Goal: Task Accomplishment & Management: Complete application form

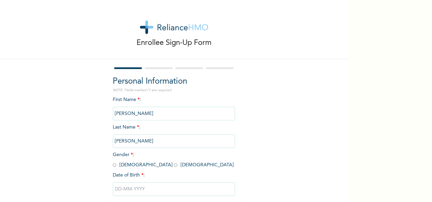
scroll to position [38, 0]
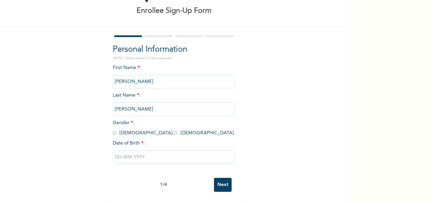
click at [174, 130] on input "radio" at bounding box center [175, 133] width 3 height 6
radio input "true"
click at [131, 152] on input "text" at bounding box center [174, 157] width 122 height 14
select select "9"
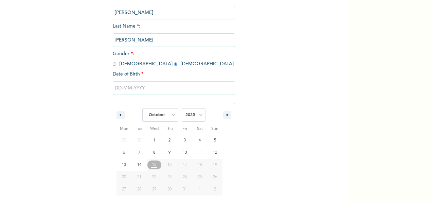
scroll to position [107, 0]
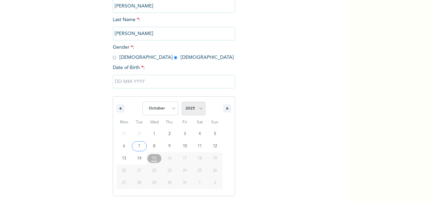
click at [198, 106] on select "2025 2024 2023 2022 2021 2020 2019 2018 2017 2016 2015 2014 2013 2012 2011 2010…" at bounding box center [194, 108] width 24 height 14
select select "1985"
click at [182, 102] on select "2025 2024 2023 2022 2021 2020 2019 2018 2017 2016 2015 2014 2013 2012 2011 2010…" at bounding box center [194, 108] width 24 height 14
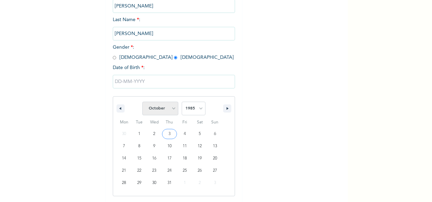
click at [173, 110] on select "January February March April May June July August September October November De…" at bounding box center [160, 108] width 36 height 14
select select "0"
click at [142, 102] on select "January February March April May June July August September October November De…" at bounding box center [160, 108] width 36 height 14
type input "[DATE]"
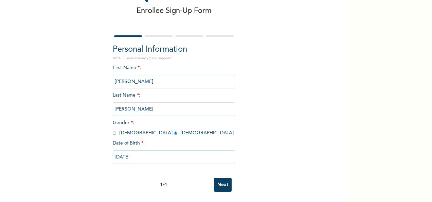
scroll to position [38, 0]
click at [221, 178] on input "Next" at bounding box center [223, 184] width 18 height 14
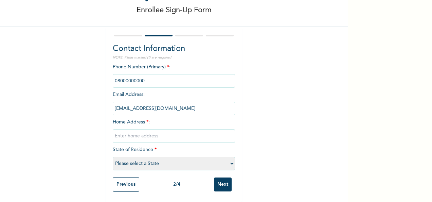
click at [191, 129] on input "text" at bounding box center [174, 136] width 122 height 14
click at [183, 133] on input "41 isiokpo street dline" at bounding box center [174, 136] width 122 height 14
click at [180, 130] on input "[STREET_ADDRESS] D-line" at bounding box center [174, 136] width 122 height 14
type input "[STREET_ADDRESS] PH"
click at [230, 156] on select "Please select a State [PERSON_NAME] (FCT) [PERSON_NAME] Ibom [GEOGRAPHIC_DATA] …" at bounding box center [174, 163] width 122 height 14
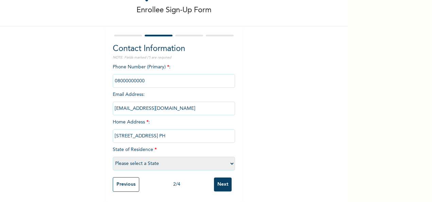
select select "33"
click at [113, 156] on select "Please select a State [PERSON_NAME] (FCT) [PERSON_NAME] Ibom [GEOGRAPHIC_DATA] …" at bounding box center [174, 163] width 122 height 14
click at [223, 181] on input "Next" at bounding box center [223, 184] width 18 height 14
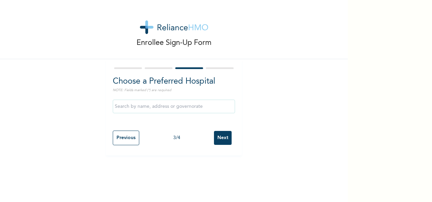
scroll to position [0, 0]
click at [223, 137] on input "Next" at bounding box center [223, 138] width 18 height 14
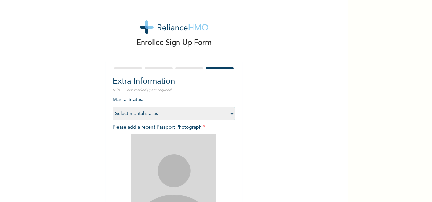
click at [229, 113] on select "Select marital status [DEMOGRAPHIC_DATA] Married [DEMOGRAPHIC_DATA] Widow/[DEMO…" at bounding box center [174, 114] width 122 height 14
select select "2"
click at [113, 107] on select "Select marital status [DEMOGRAPHIC_DATA] Married [DEMOGRAPHIC_DATA] Widow/[DEMO…" at bounding box center [174, 114] width 122 height 14
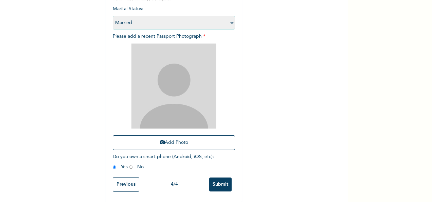
scroll to position [96, 0]
click at [168, 137] on button "Add Photo" at bounding box center [174, 142] width 122 height 15
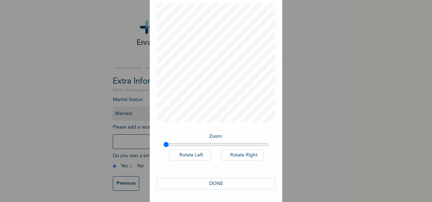
scroll to position [35, 0]
click at [207, 183] on button "DONE" at bounding box center [215, 182] width 119 height 11
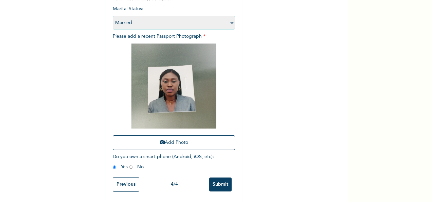
scroll to position [96, 0]
click at [127, 157] on div "Marital Status : Select marital status [DEMOGRAPHIC_DATA] Married [DEMOGRAPHIC_…" at bounding box center [174, 89] width 122 height 168
click at [129, 164] on input "radio" at bounding box center [130, 167] width 3 height 6
radio input "true"
click at [218, 179] on input "Submit" at bounding box center [220, 184] width 22 height 14
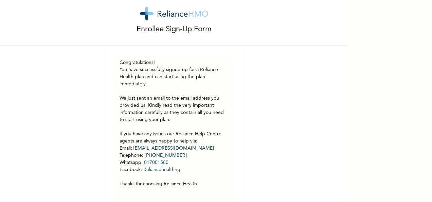
scroll to position [32, 0]
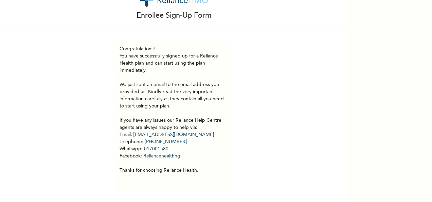
click at [225, 145] on p "You have successfully signed up for a Reliance Health plan and can start using …" at bounding box center [173, 113] width 109 height 121
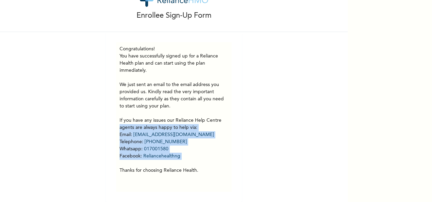
drag, startPoint x: 262, startPoint y: 157, endPoint x: 262, endPoint y: 115, distance: 42.1
click at [262, 115] on div "Enrollee Sign-Up Form Congratulations! You have successfully signed up for a Re…" at bounding box center [173, 87] width 347 height 229
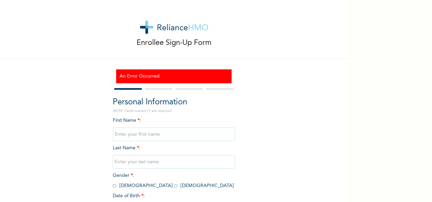
click at [184, 135] on input "text" at bounding box center [174, 134] width 122 height 14
click at [146, 160] on input "text" at bounding box center [174, 162] width 122 height 14
click at [262, 151] on div "Enrollee Sign-Up Form An Error Occurred Personal Information NOTE: Fields marke…" at bounding box center [173, 127] width 347 height 254
click at [166, 134] on input "Geraldine Toki" at bounding box center [174, 134] width 122 height 14
type input "[PERSON_NAME]"
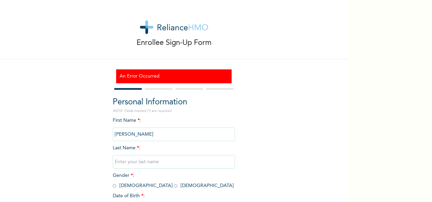
click at [116, 166] on input "text" at bounding box center [174, 162] width 122 height 14
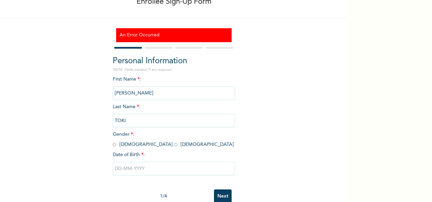
scroll to position [58, 0]
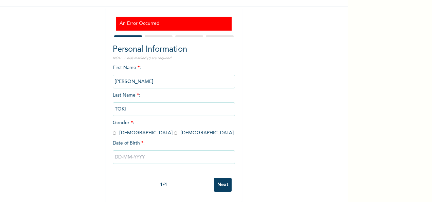
type input "TOKI"
click at [174, 130] on input "radio" at bounding box center [175, 133] width 3 height 6
radio input "true"
click at [148, 150] on input "text" at bounding box center [174, 157] width 122 height 14
select select "9"
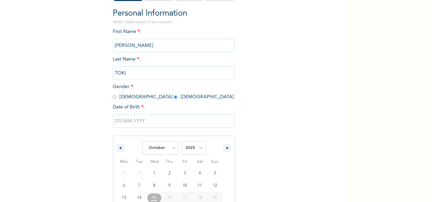
scroll to position [128, 0]
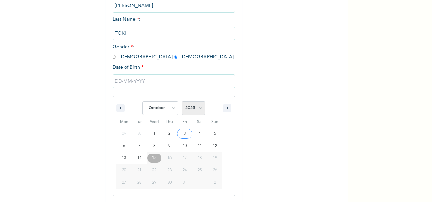
click at [198, 107] on select "2025 2024 2023 2022 2021 2020 2019 2018 2017 2016 2015 2014 2013 2012 2011 2010…" at bounding box center [194, 108] width 24 height 14
select select "1985"
click at [182, 102] on select "2025 2024 2023 2022 2021 2020 2019 2018 2017 2016 2015 2014 2013 2012 2011 2010…" at bounding box center [194, 108] width 24 height 14
click at [170, 109] on select "January February March April May June July August September October November De…" at bounding box center [160, 108] width 36 height 14
select select "0"
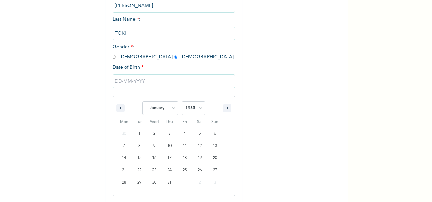
click at [142, 102] on select "January February March April May June July August September October November De…" at bounding box center [160, 108] width 36 height 14
type input "[DATE]"
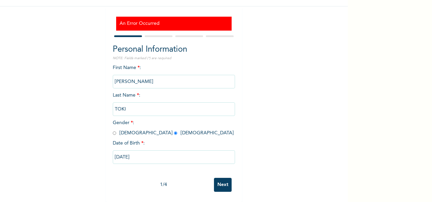
scroll to position [58, 0]
click at [223, 181] on input "Next" at bounding box center [223, 184] width 18 height 14
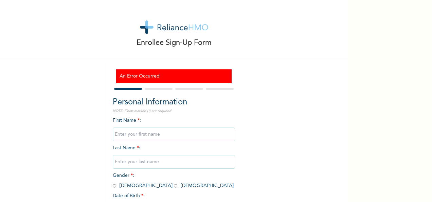
scroll to position [58, 0]
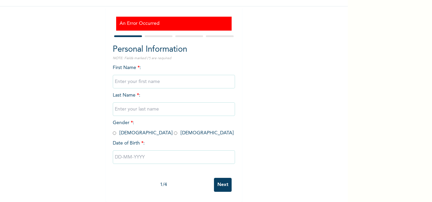
click at [160, 102] on input "text" at bounding box center [174, 109] width 122 height 14
type input "TOKI"
type input "[PERSON_NAME]"
click at [180, 151] on input "text" at bounding box center [174, 157] width 122 height 14
select select "9"
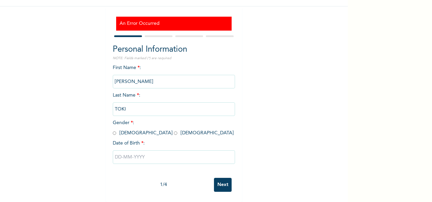
click at [130, 57] on div "Personal Information NOTE: Fields marked (*) are required First Name * : Gerald…" at bounding box center [174, 108] width 122 height 131
click at [193, 150] on input "text" at bounding box center [174, 157] width 122 height 14
select select "9"
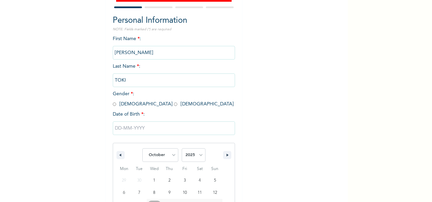
scroll to position [128, 0]
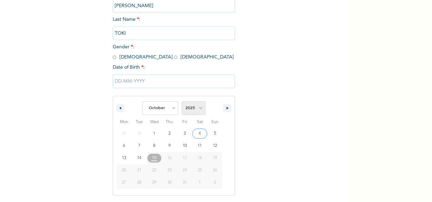
click at [198, 107] on select "2025 2024 2023 2022 2021 2020 2019 2018 2017 2016 2015 2014 2013 2012 2011 2010…" at bounding box center [194, 108] width 24 height 14
select select "1985"
click at [182, 102] on select "2025 2024 2023 2022 2021 2020 2019 2018 2017 2016 2015 2014 2013 2012 2011 2010…" at bounding box center [194, 108] width 24 height 14
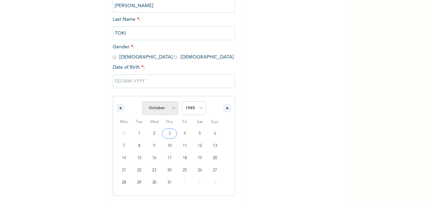
click at [169, 110] on select "January February March April May June July August September October November De…" at bounding box center [160, 108] width 36 height 14
click at [142, 102] on select "January February March April May June July August September October November De…" at bounding box center [160, 108] width 36 height 14
click at [173, 108] on select "January February March April May June July August September October November De…" at bounding box center [160, 108] width 36 height 14
select select "0"
click at [142, 102] on select "January February March April May June July August September October November De…" at bounding box center [160, 108] width 36 height 14
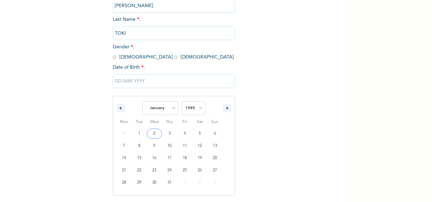
type input "[DATE]"
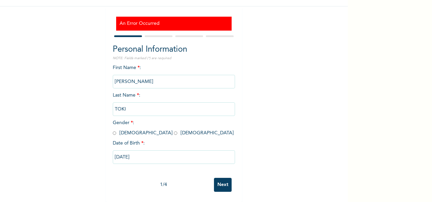
scroll to position [58, 0]
click at [216, 177] on input "Next" at bounding box center [223, 184] width 18 height 14
click at [174, 130] on input "radio" at bounding box center [175, 133] width 3 height 6
radio input "true"
click at [219, 177] on input "Next" at bounding box center [223, 184] width 18 height 14
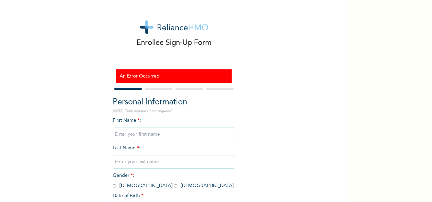
scroll to position [58, 0]
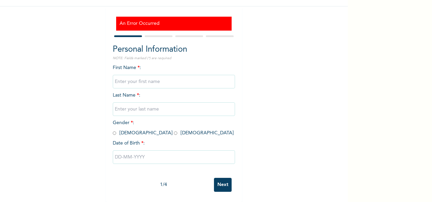
click at [218, 180] on input "Next" at bounding box center [223, 184] width 18 height 14
